Goal: Task Accomplishment & Management: Manage account settings

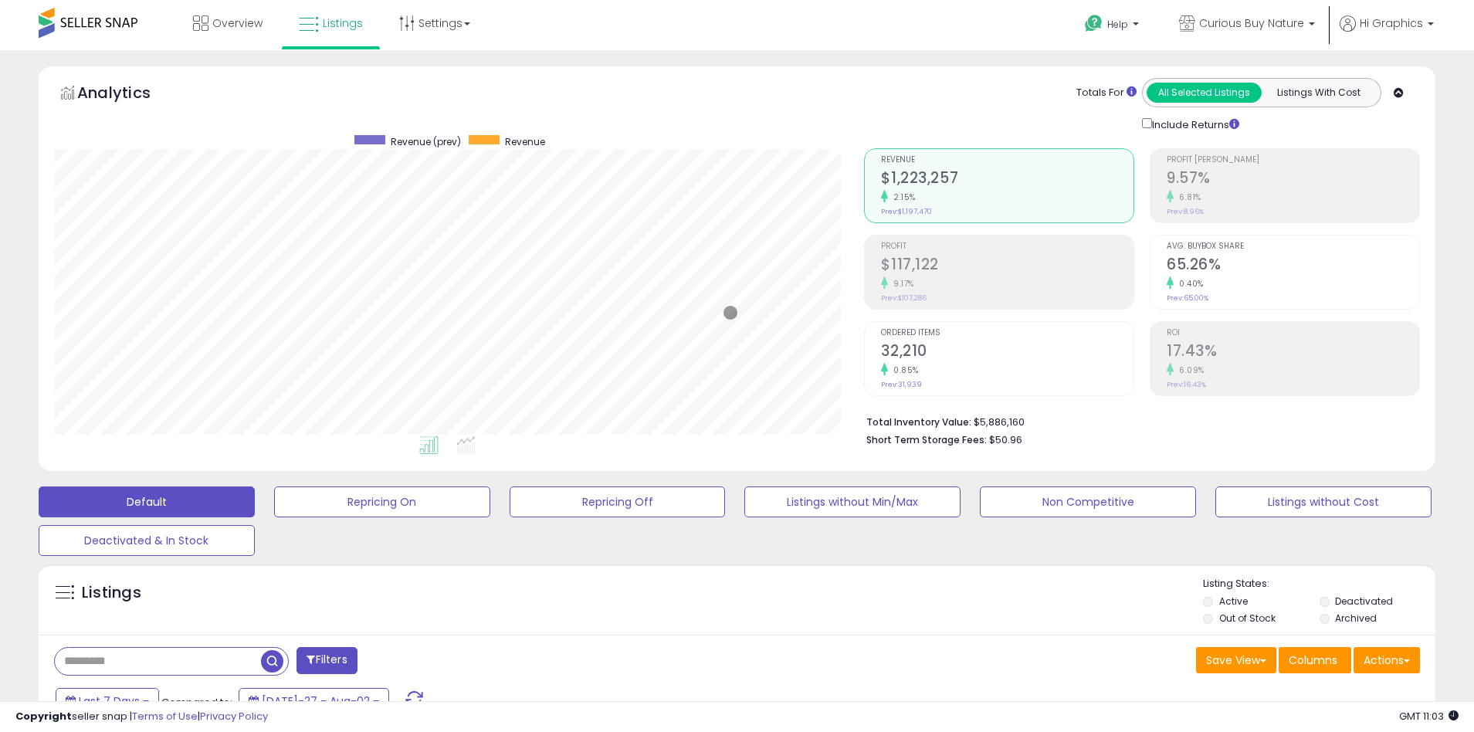
scroll to position [317, 811]
click at [1255, 23] on span "Curious Buy Nature" at bounding box center [1251, 22] width 105 height 15
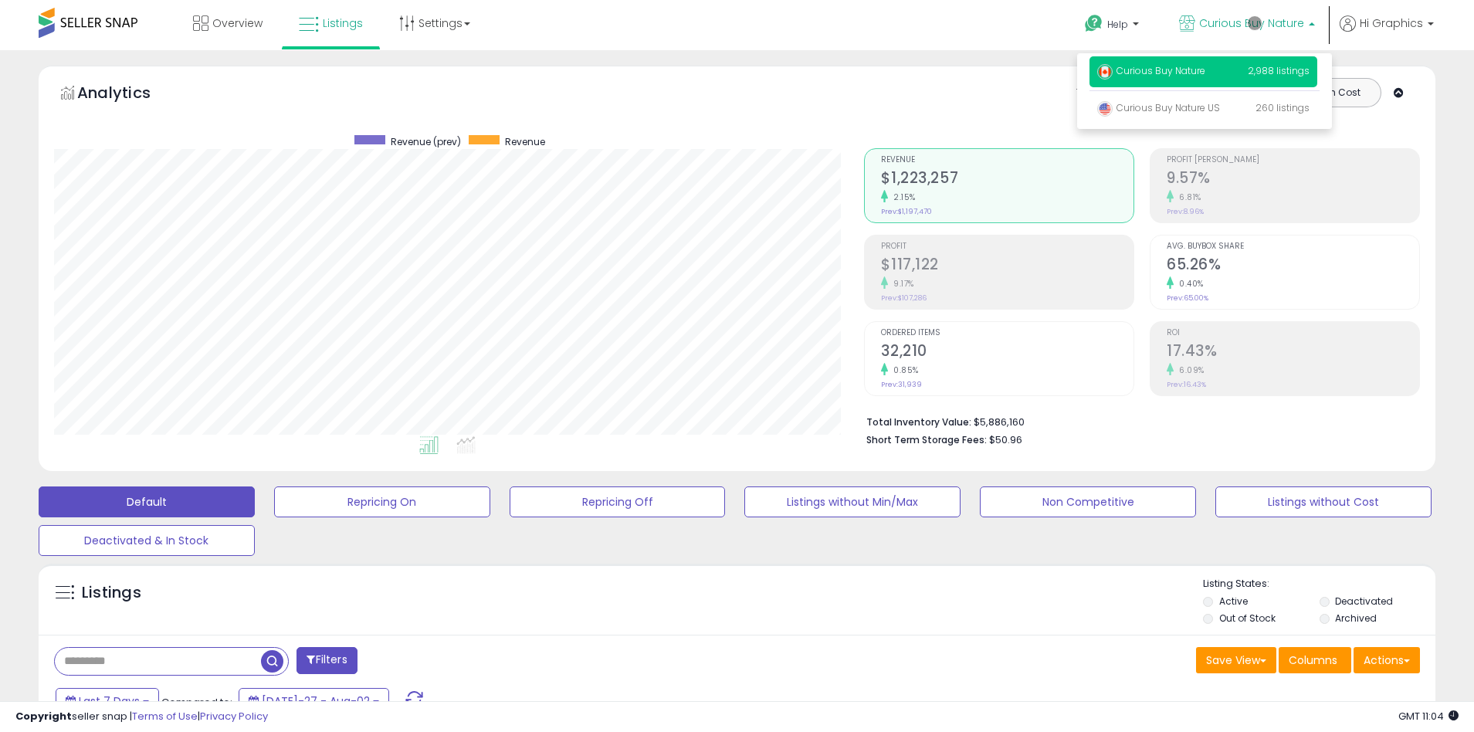
click at [1206, 73] on p "Curious Buy Nature 2,988 listings" at bounding box center [1204, 71] width 228 height 31
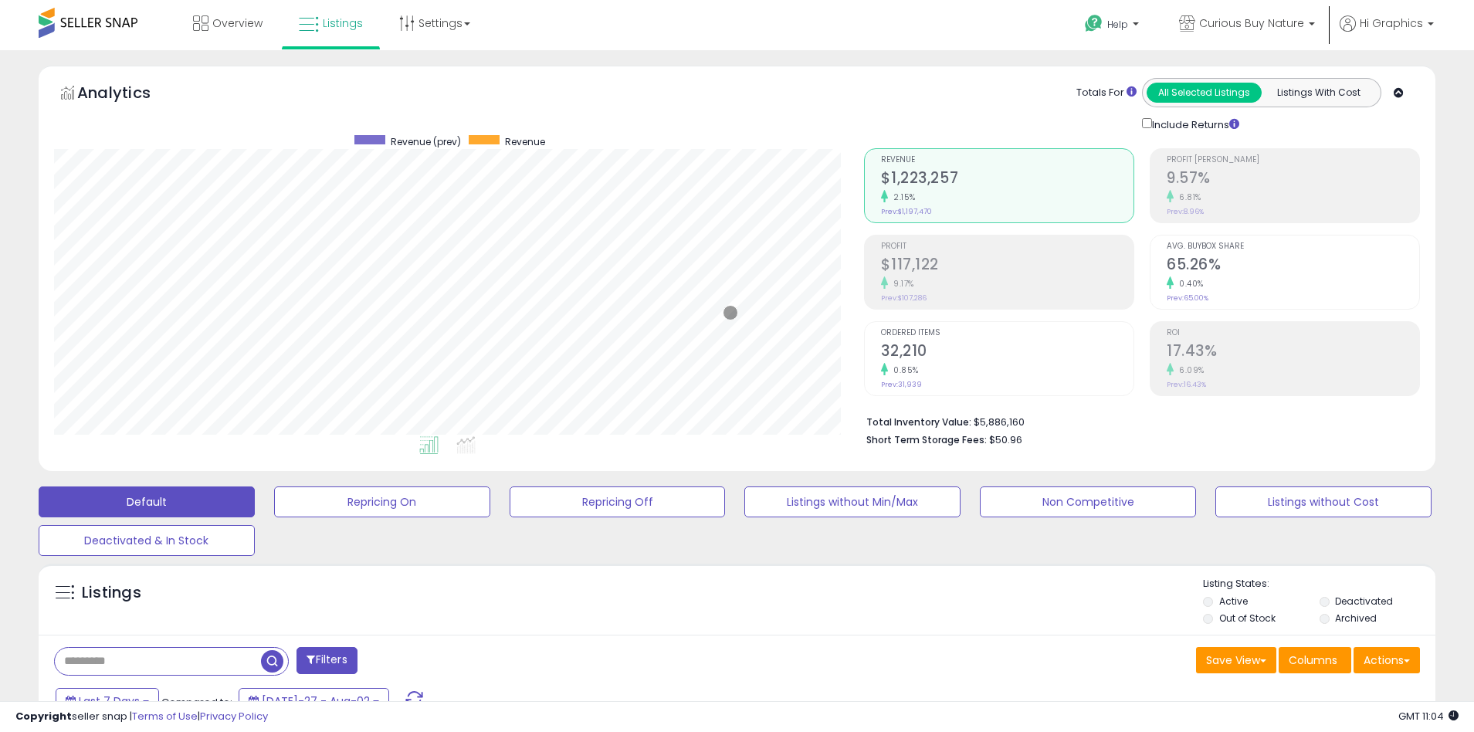
scroll to position [334, 0]
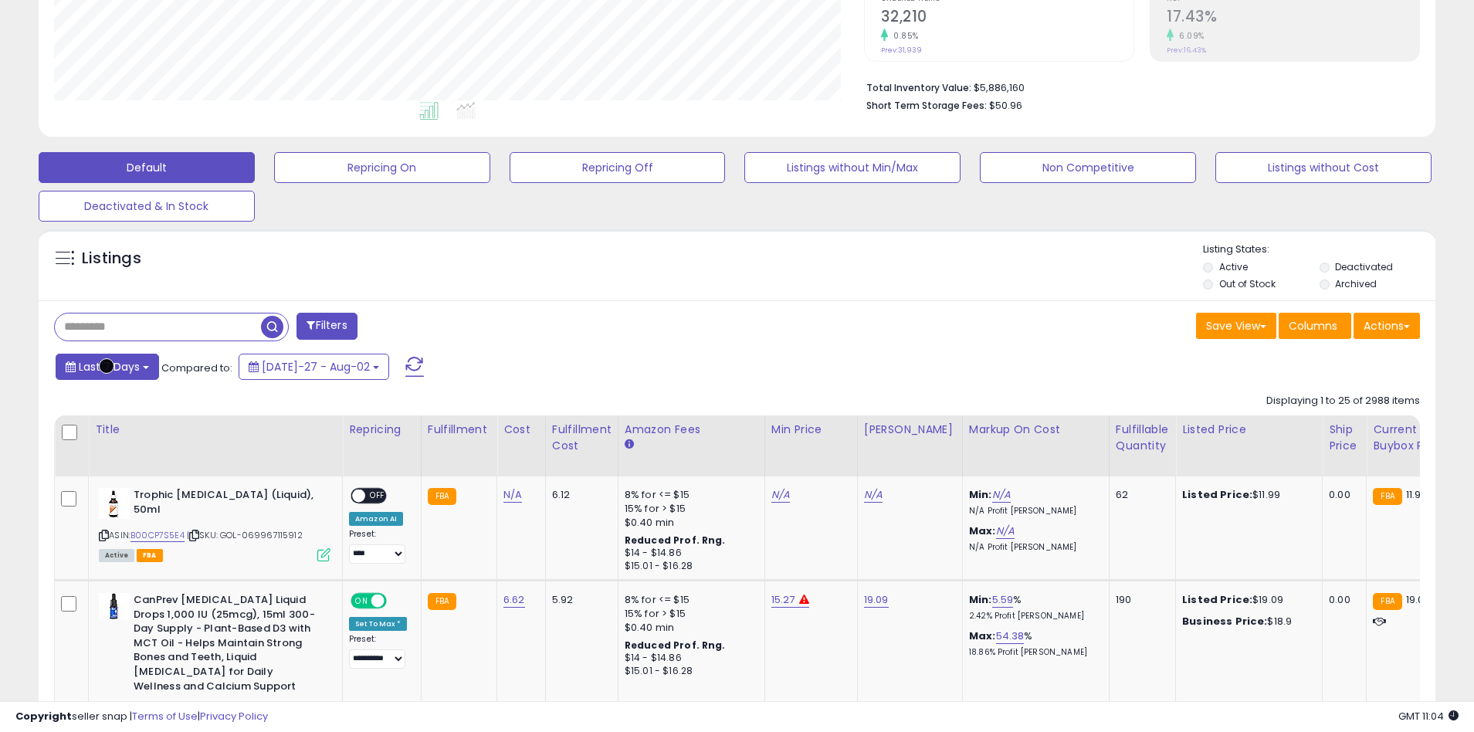
click at [107, 366] on span "Last 7 Days" at bounding box center [109, 366] width 61 height 15
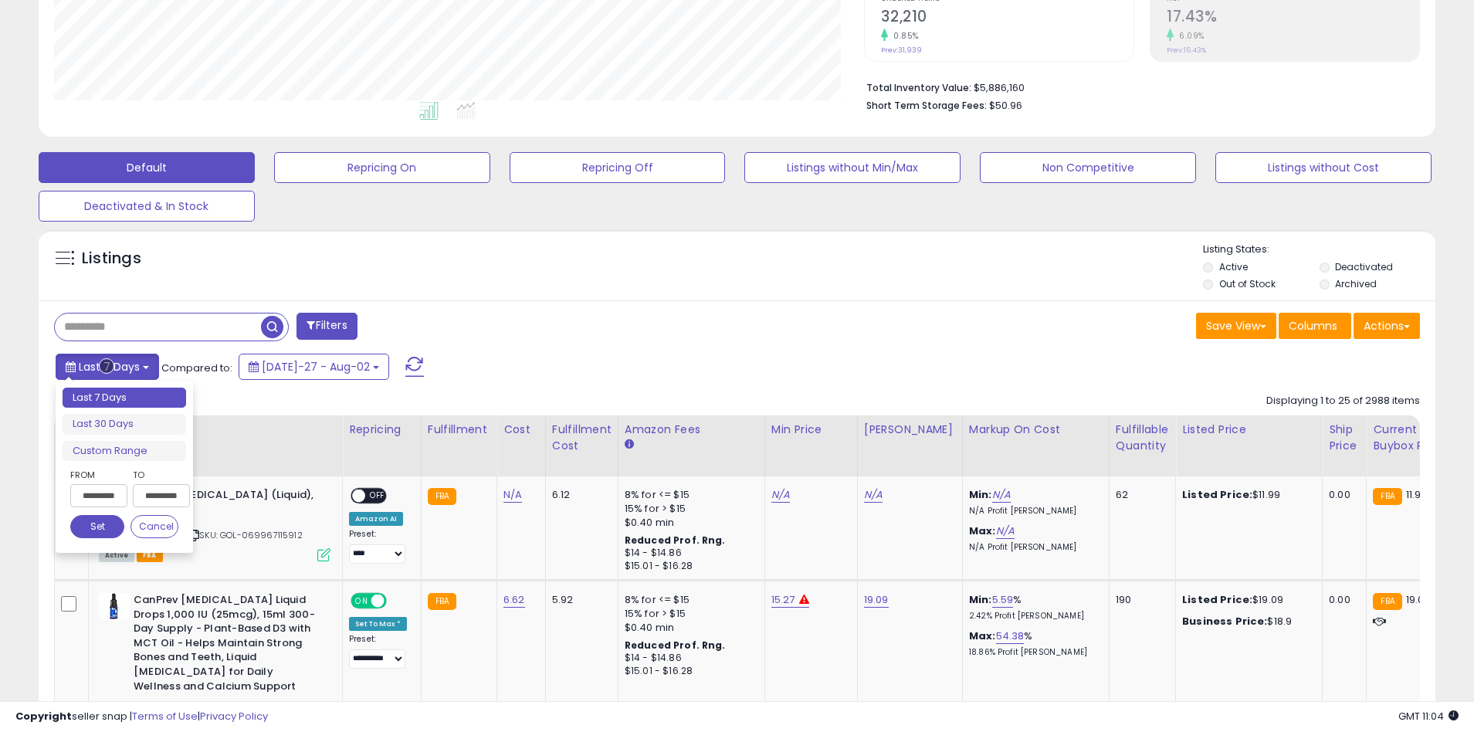
type input "**********"
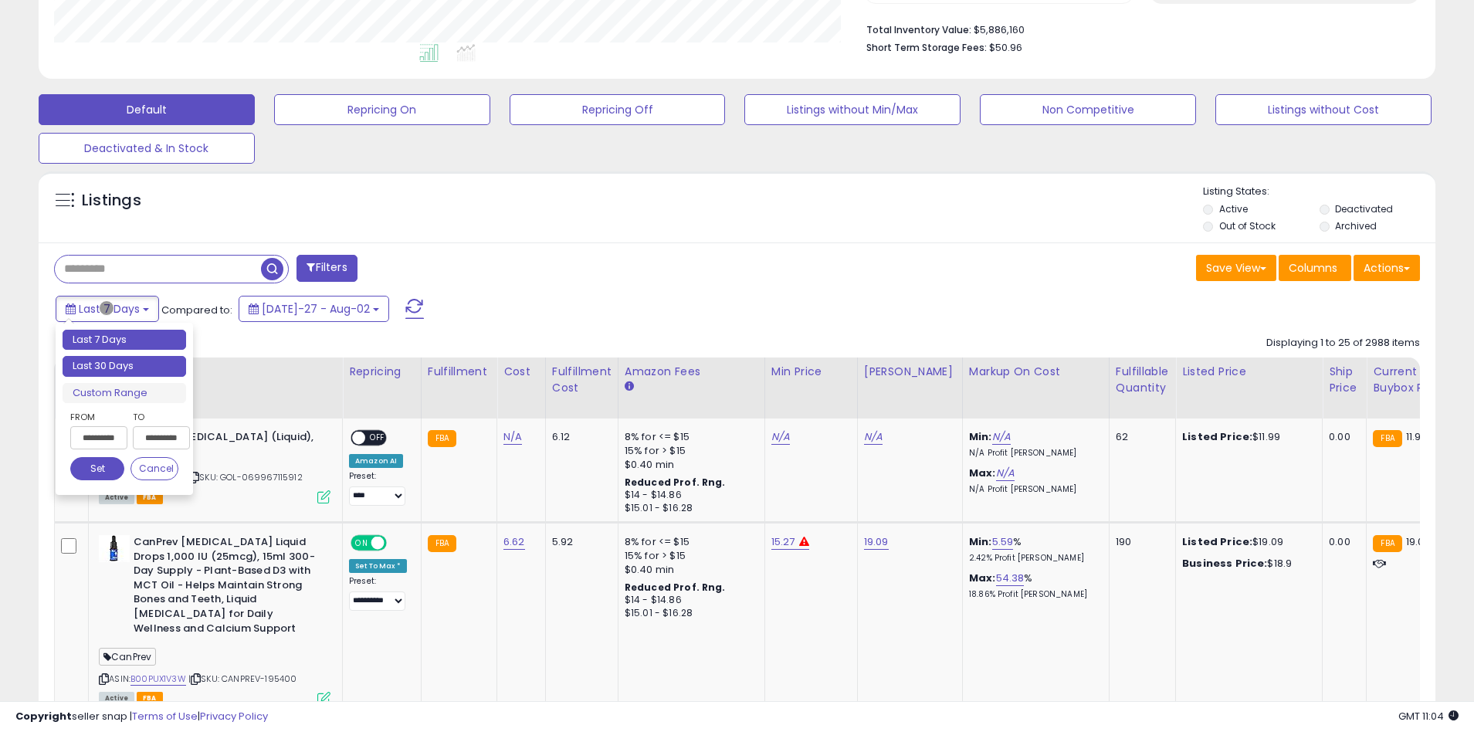
click at [124, 366] on li "Last 30 Days" at bounding box center [125, 366] width 124 height 21
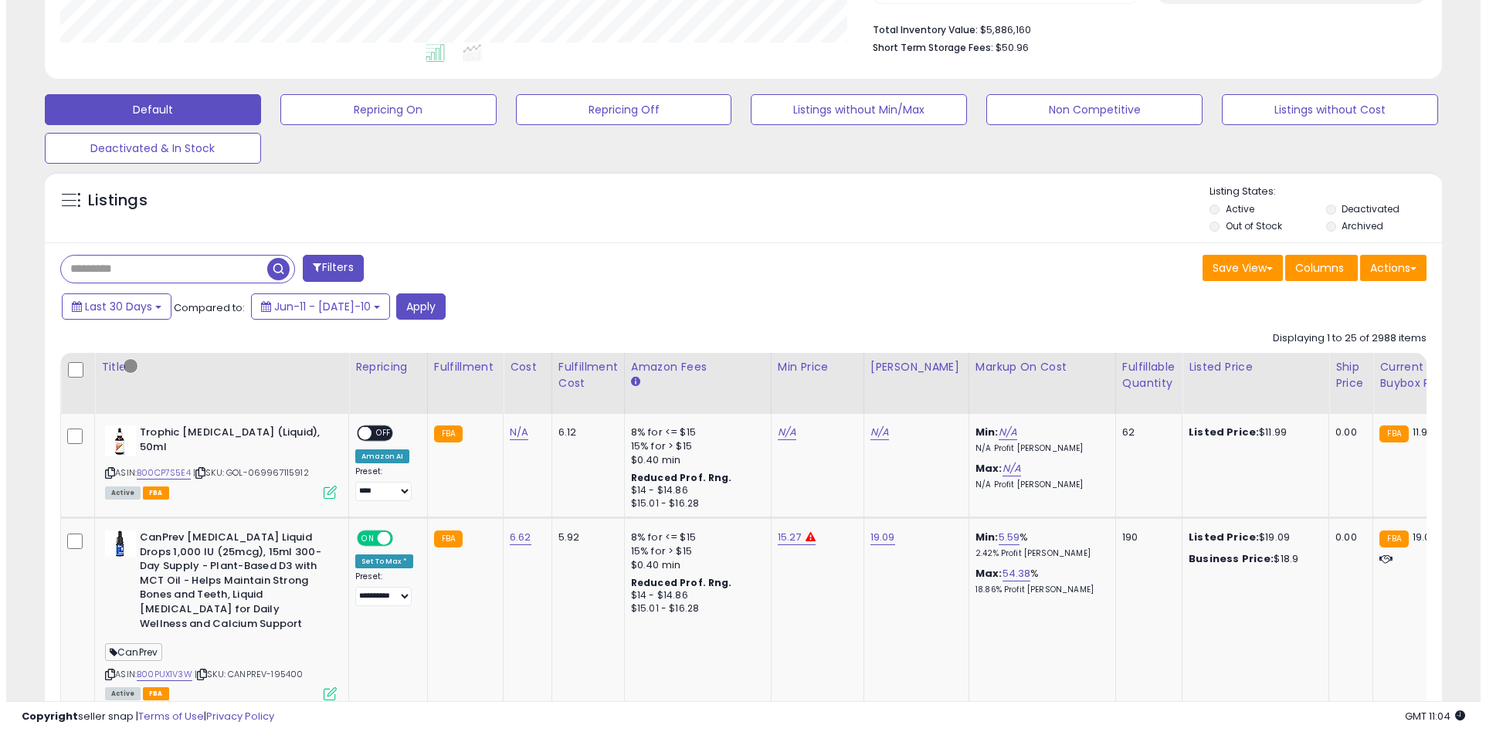
scroll to position [294, 0]
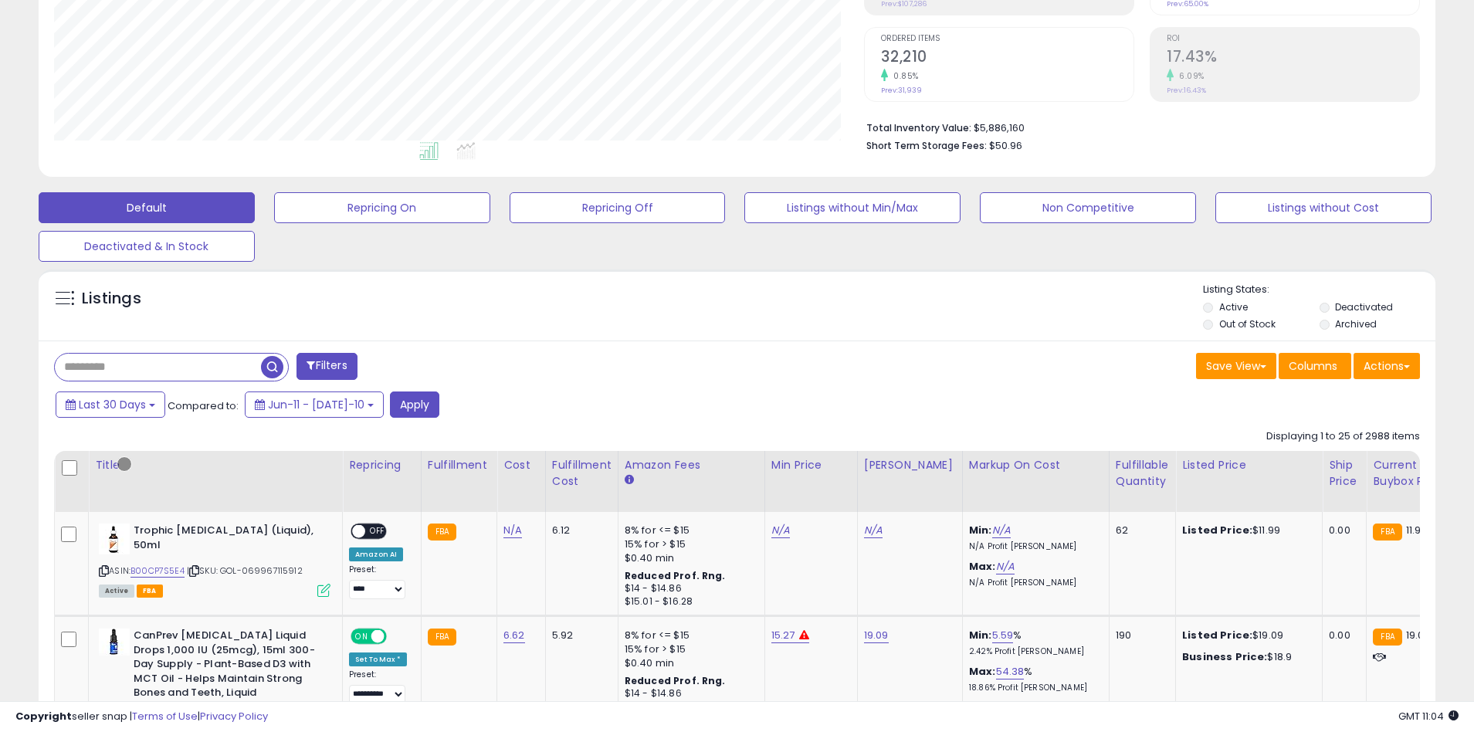
click at [328, 366] on button "Filters" at bounding box center [327, 366] width 60 height 27
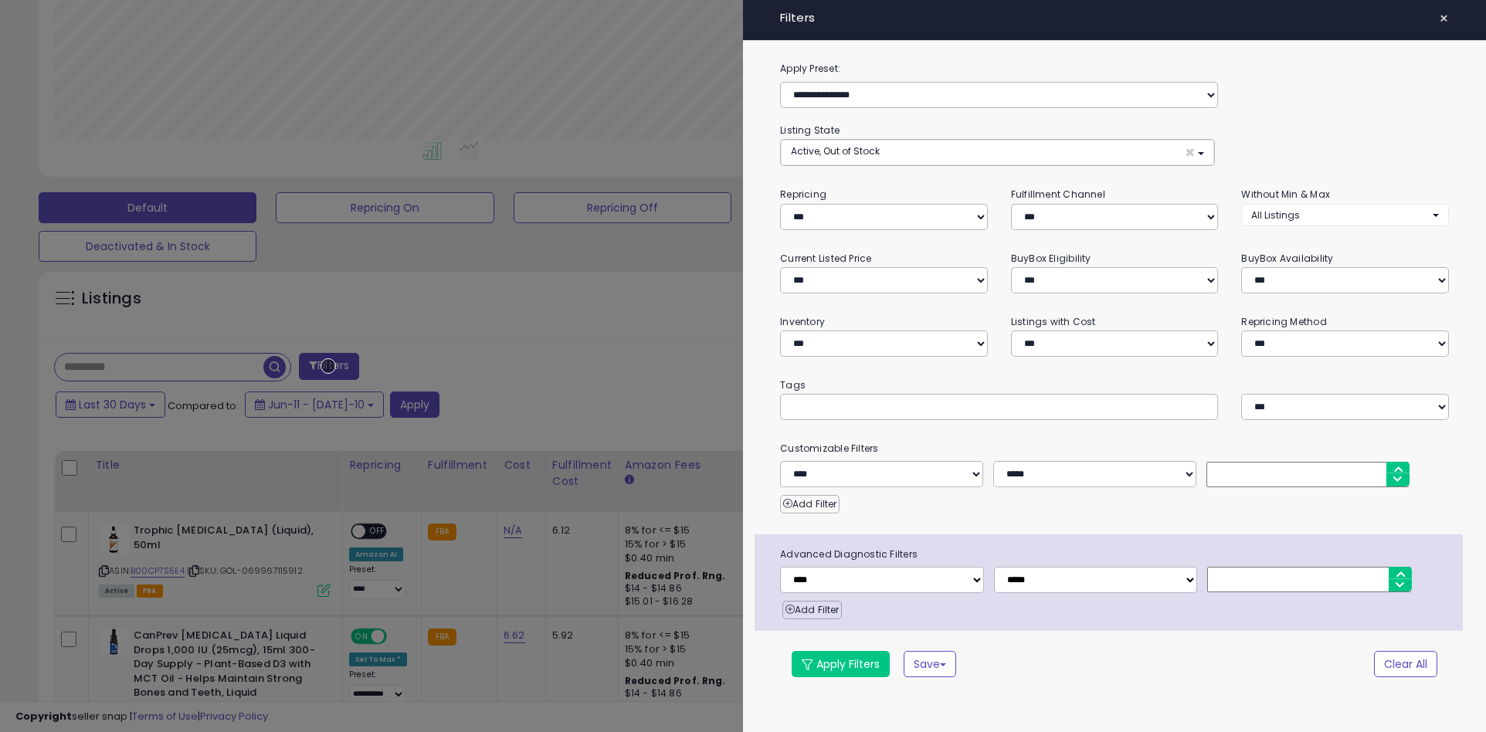
scroll to position [317, 817]
click at [1405, 663] on button "Clear All" at bounding box center [1405, 664] width 63 height 26
select select "*"
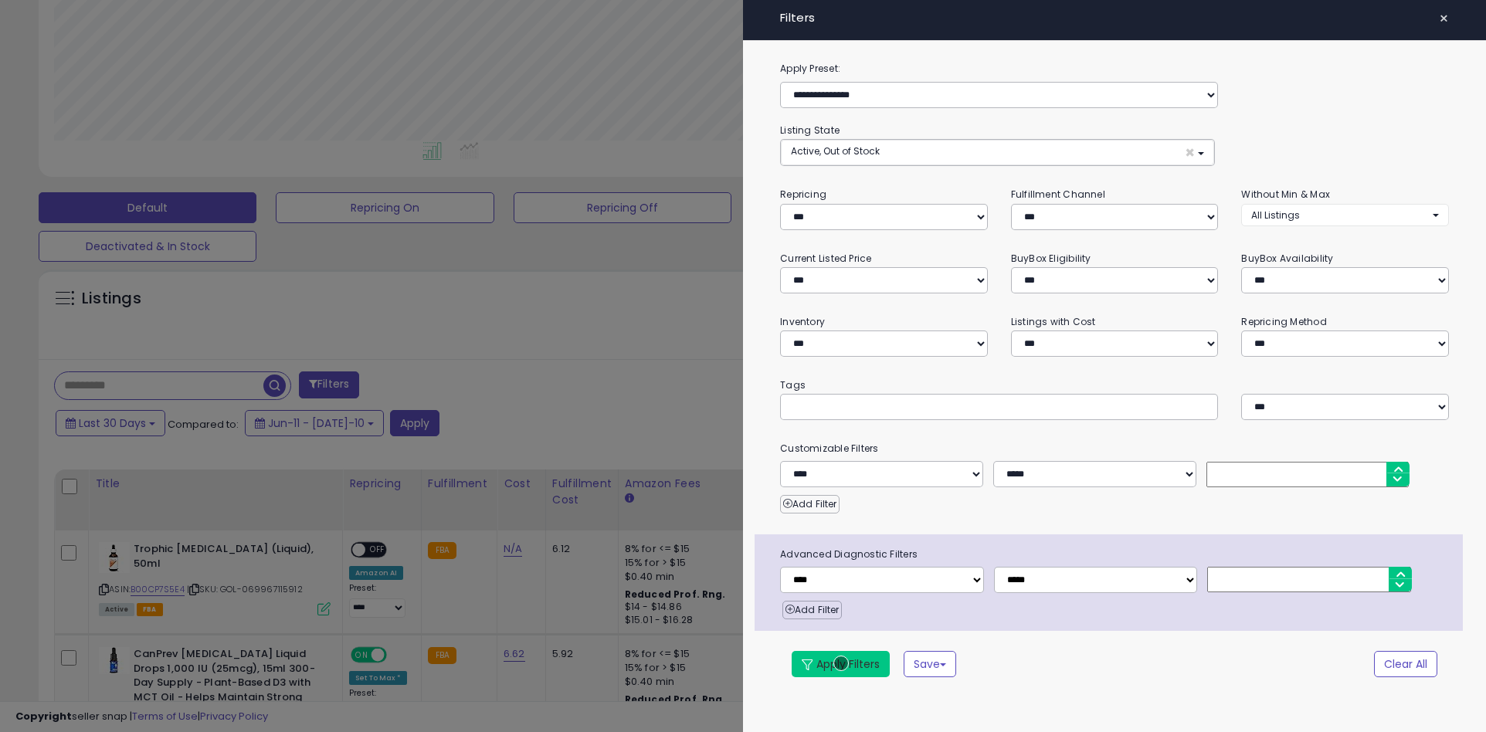
click at [841, 663] on button "Apply Filters" at bounding box center [841, 664] width 98 height 26
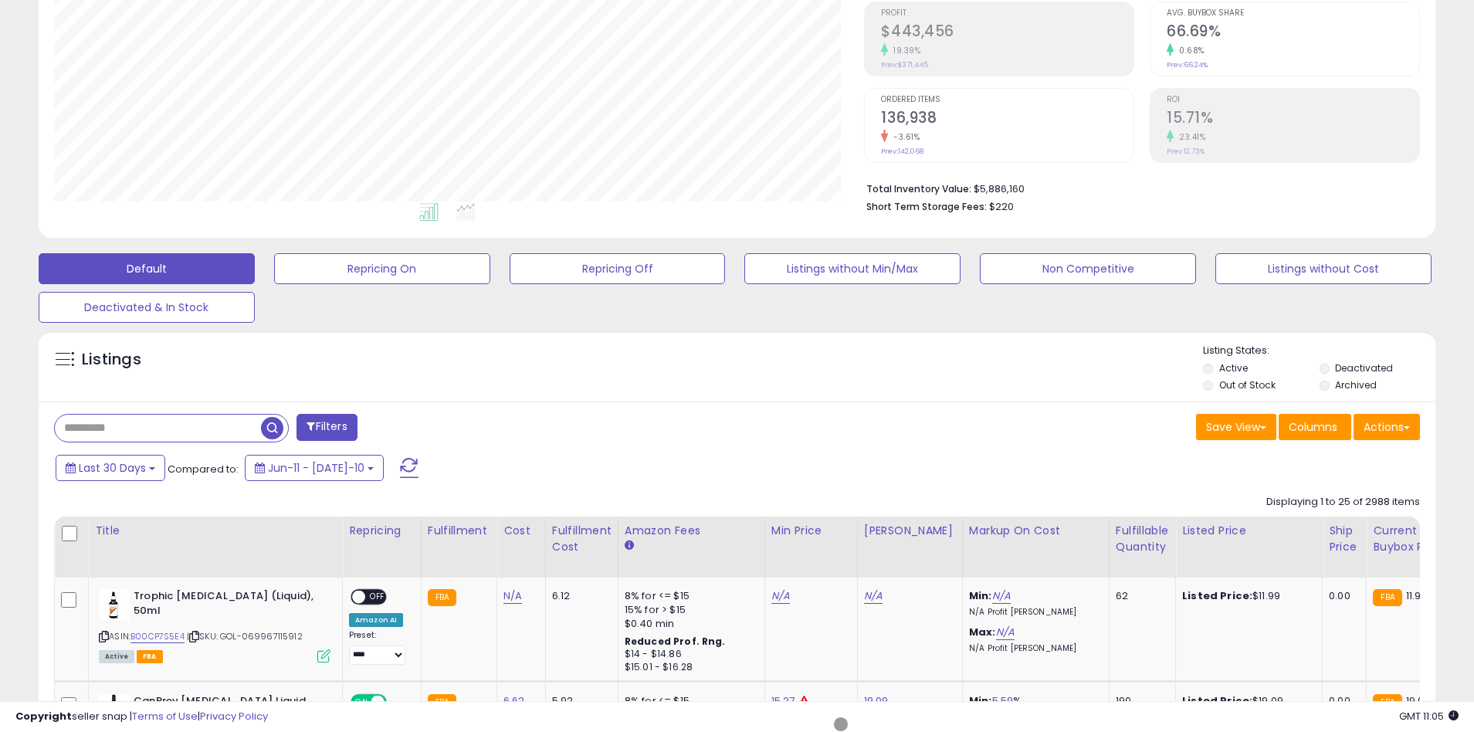
scroll to position [293, 0]
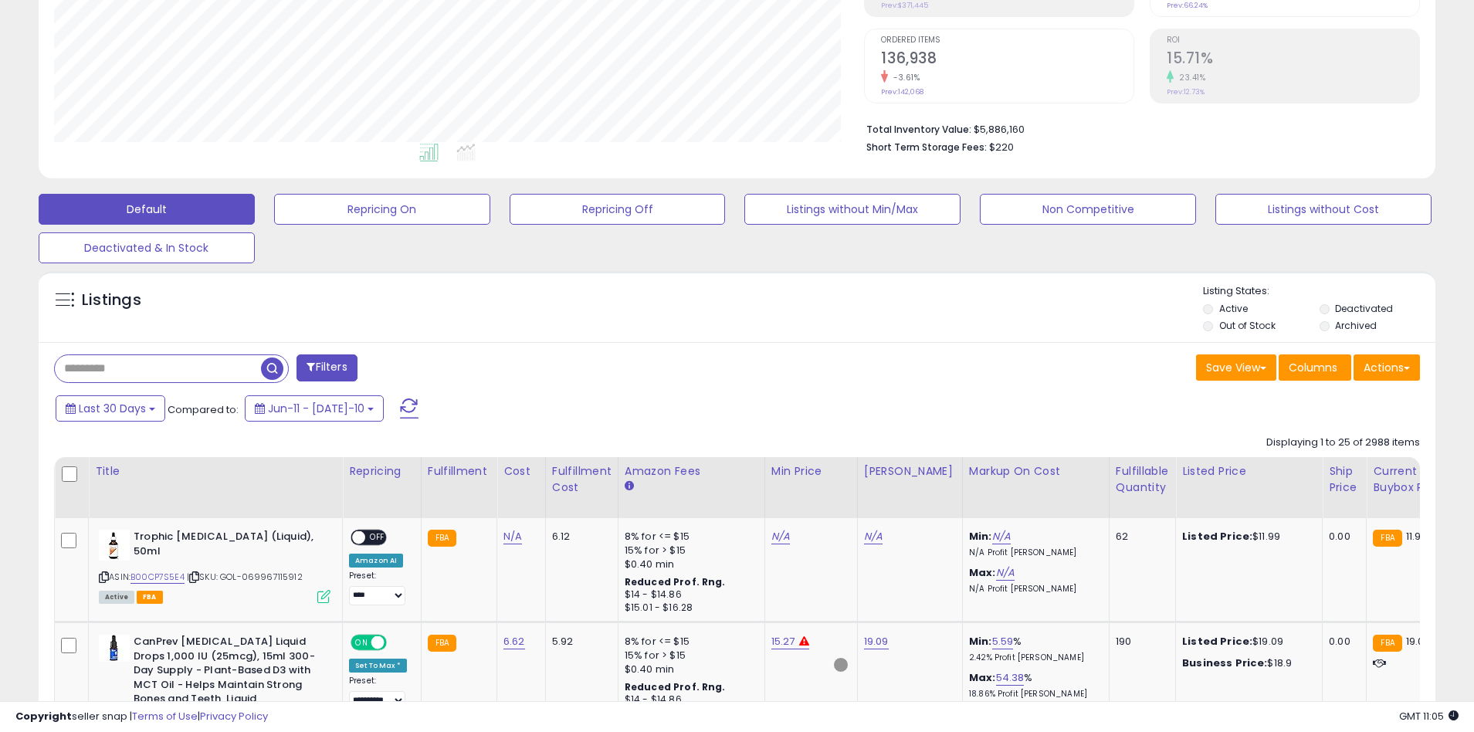
click at [274, 366] on span "button" at bounding box center [272, 369] width 22 height 22
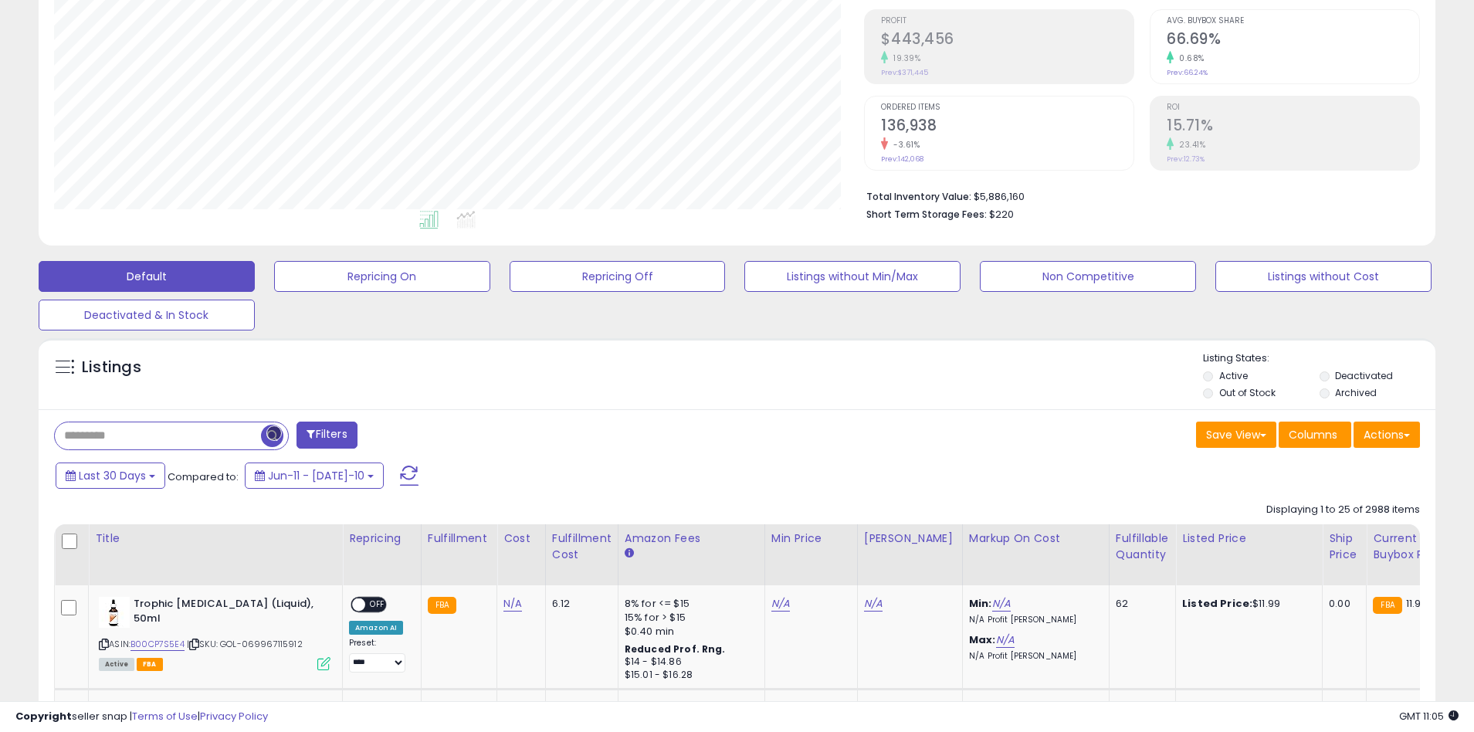
scroll to position [293, 0]
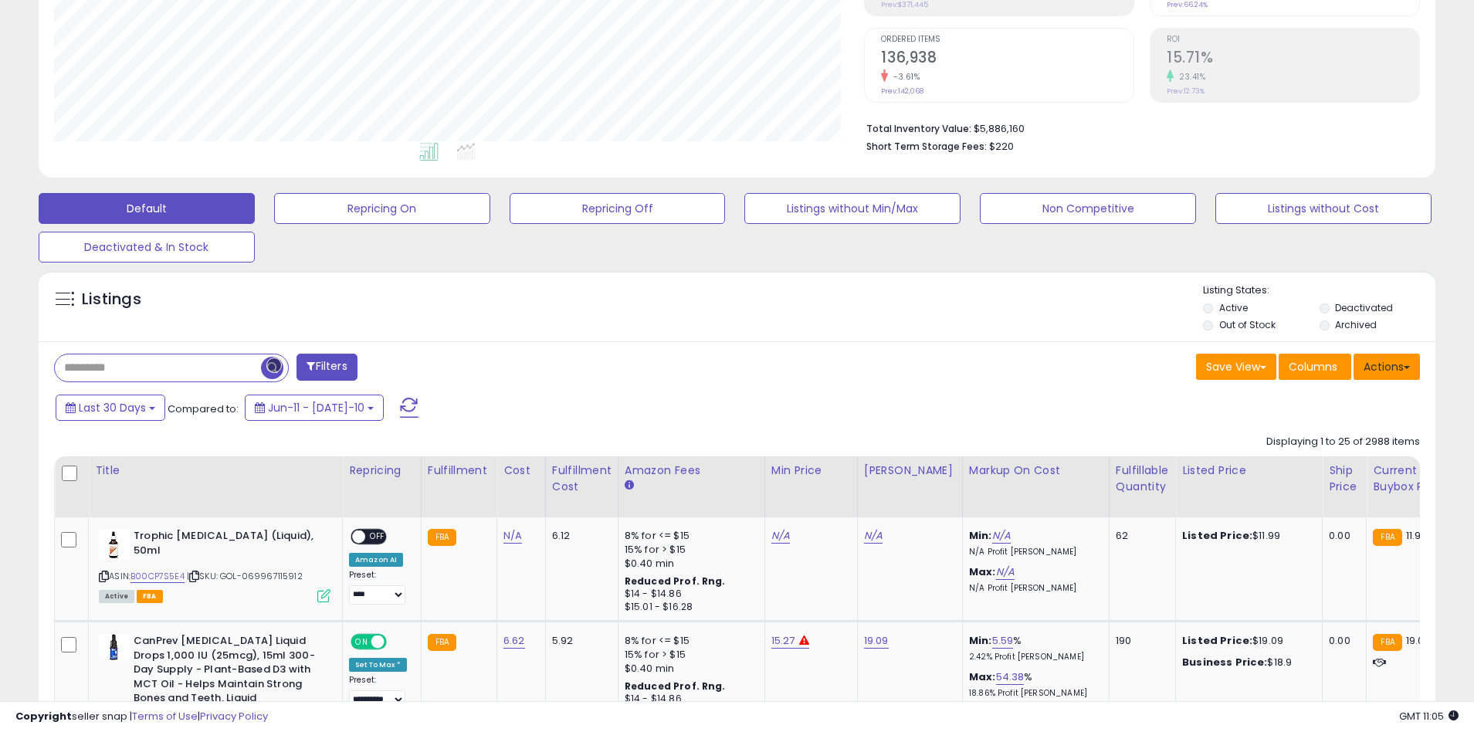
click at [1387, 366] on button "Actions" at bounding box center [1387, 367] width 66 height 26
click at [1324, 465] on link "Export All Columns" at bounding box center [1324, 465] width 169 height 24
